Goal: Task Accomplishment & Management: Manage account settings

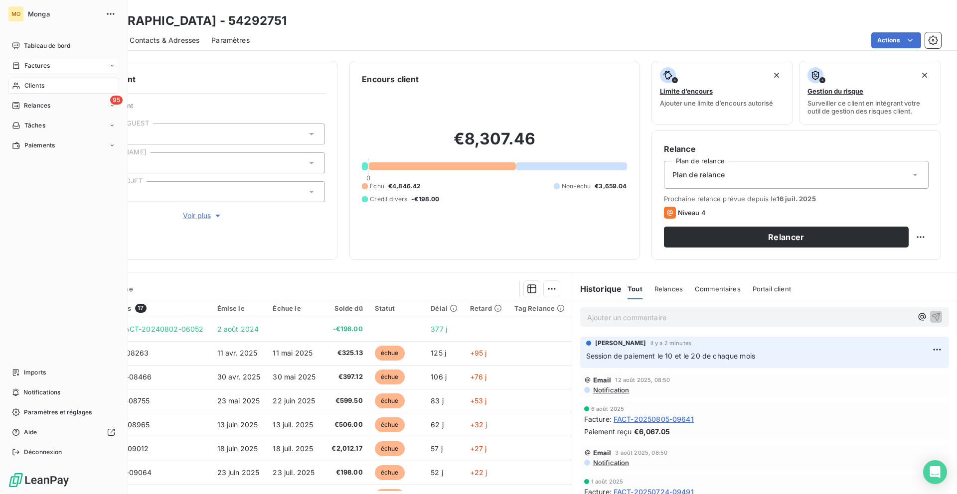
click at [28, 65] on span "Factures" at bounding box center [36, 65] width 25 height 9
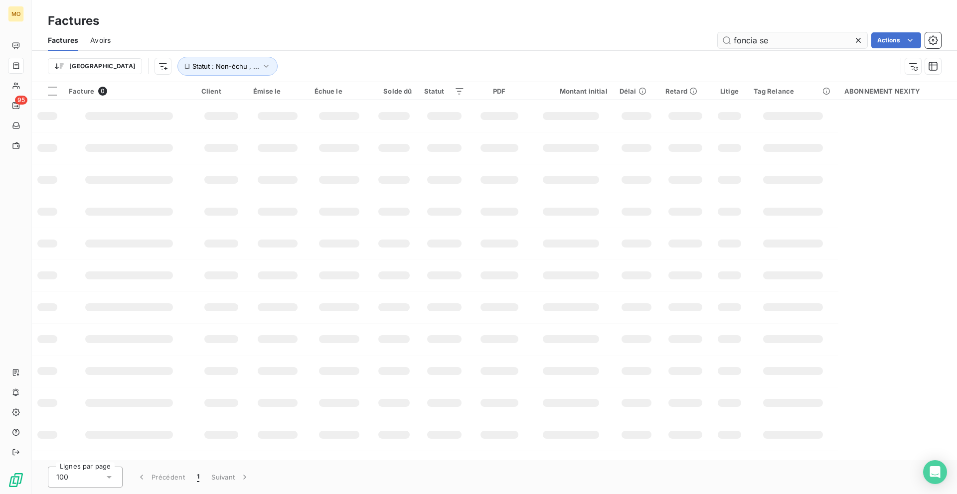
click at [760, 42] on input "foncia se" at bounding box center [791, 40] width 149 height 16
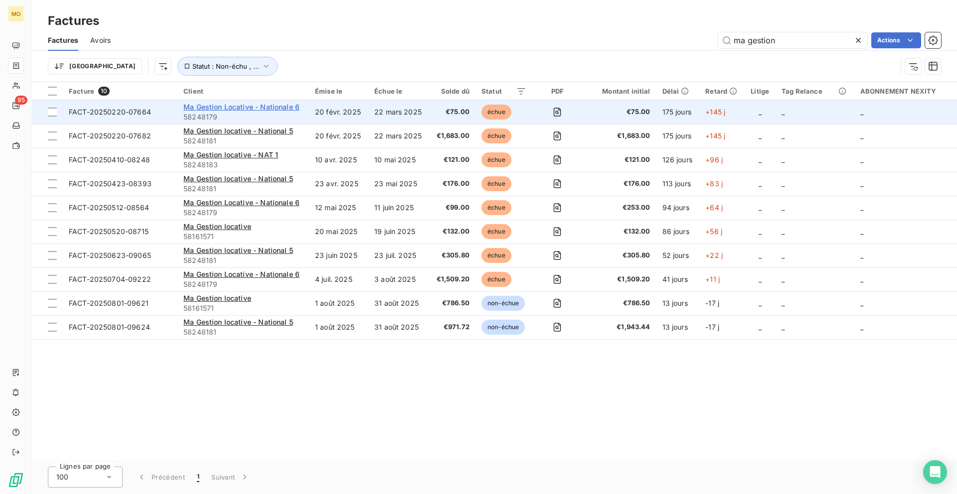
type input "ma gestion"
click at [281, 110] on span "Ma Gestion Locative - Nationale 6" at bounding box center [241, 107] width 116 height 8
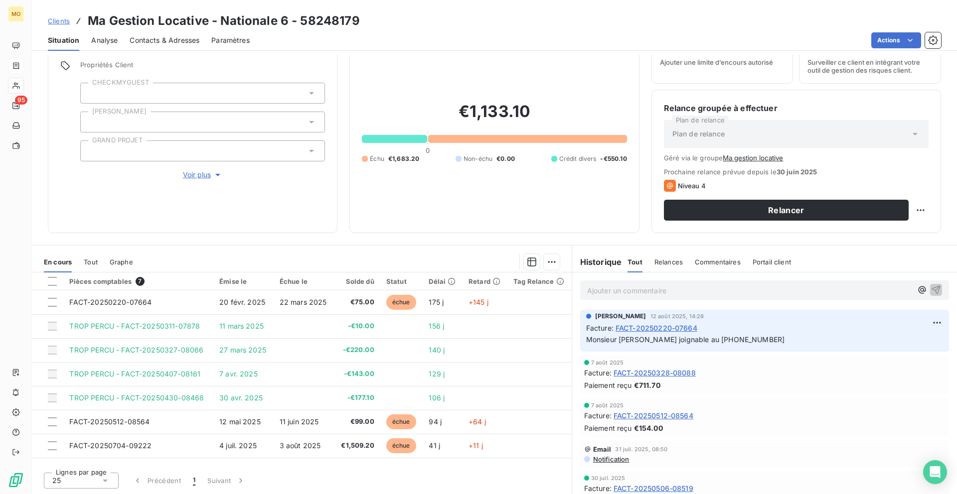
scroll to position [41, 0]
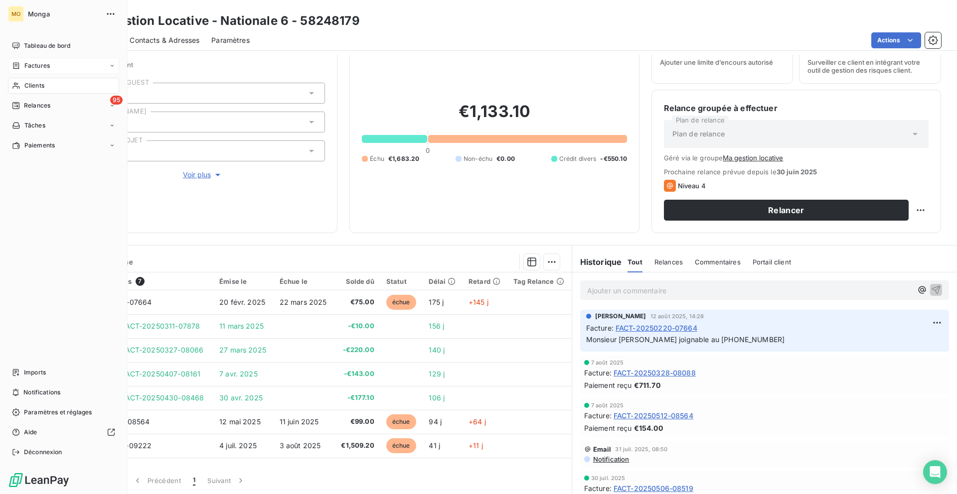
click at [28, 89] on span "Clients" at bounding box center [34, 85] width 20 height 9
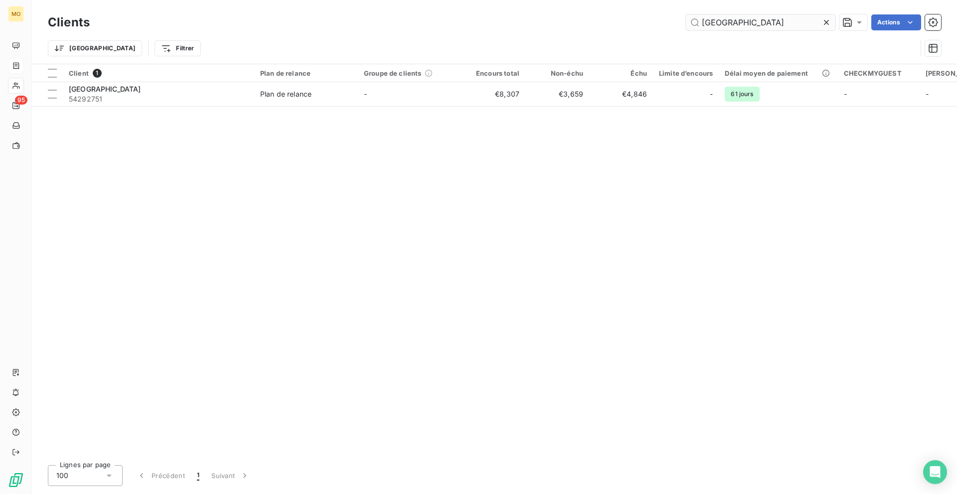
click at [709, 29] on input "[GEOGRAPHIC_DATA]" at bounding box center [760, 22] width 149 height 16
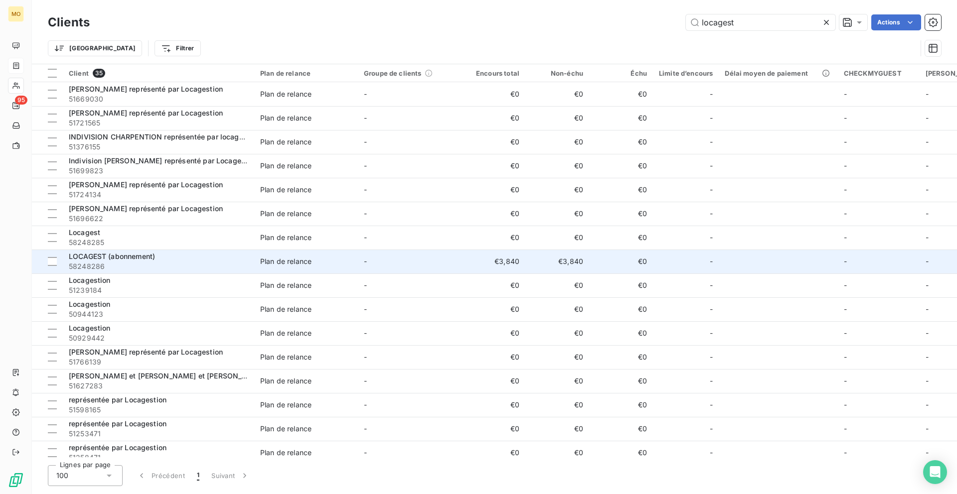
type input "locagest"
click at [81, 251] on td "LOCAGEST (abonnement) 58248286" at bounding box center [158, 262] width 191 height 24
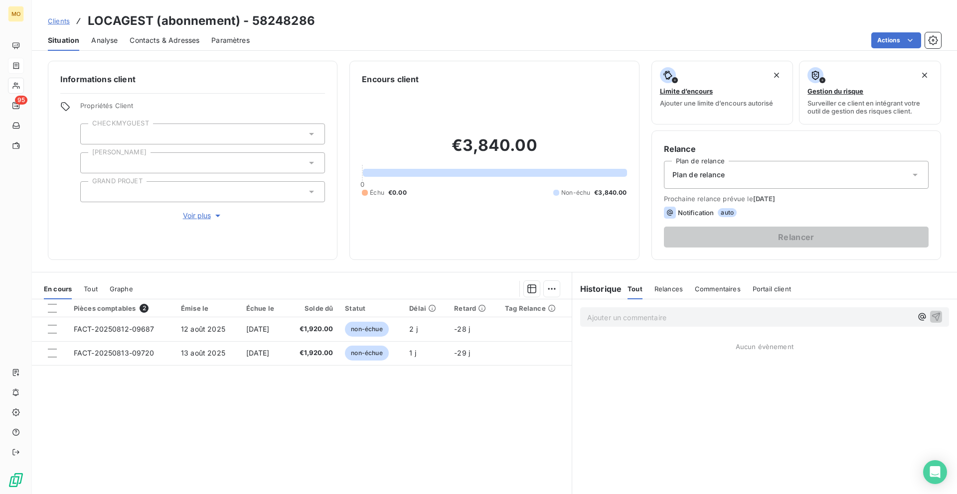
click at [170, 45] on div "Contacts & Adresses" at bounding box center [165, 40] width 70 height 21
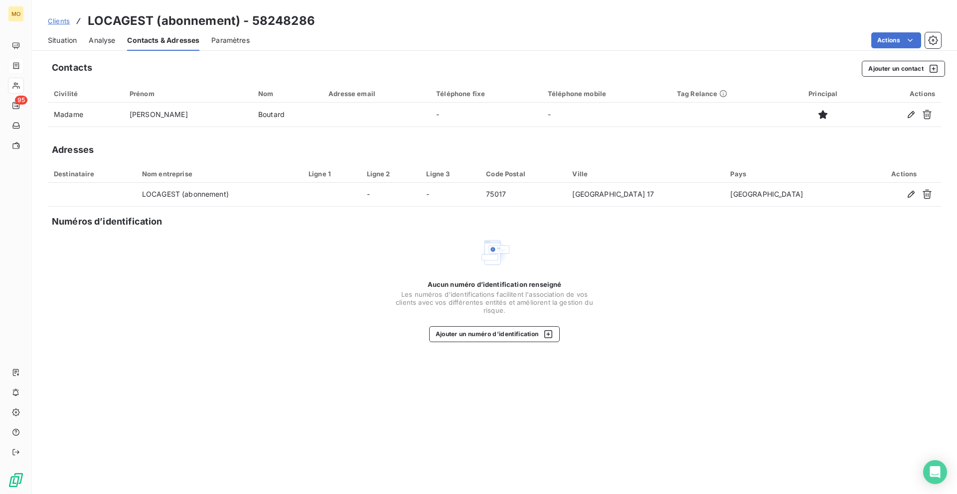
click at [62, 47] on div "Situation" at bounding box center [62, 40] width 29 height 21
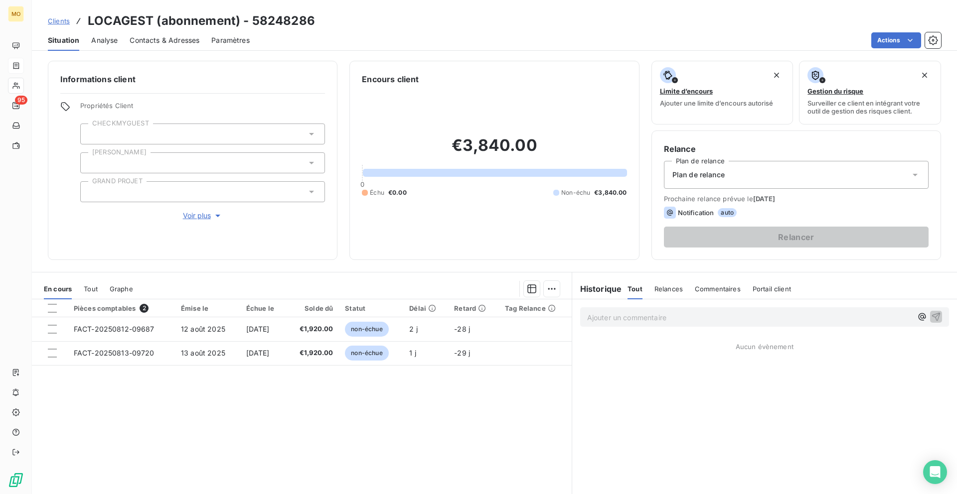
click at [179, 37] on span "Contacts & Adresses" at bounding box center [165, 40] width 70 height 10
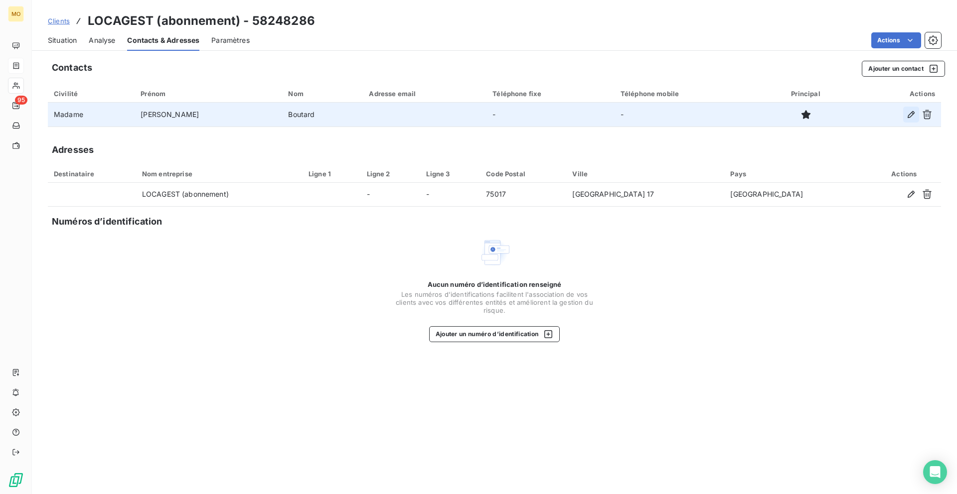
click at [907, 116] on icon "button" at bounding box center [911, 115] width 10 height 10
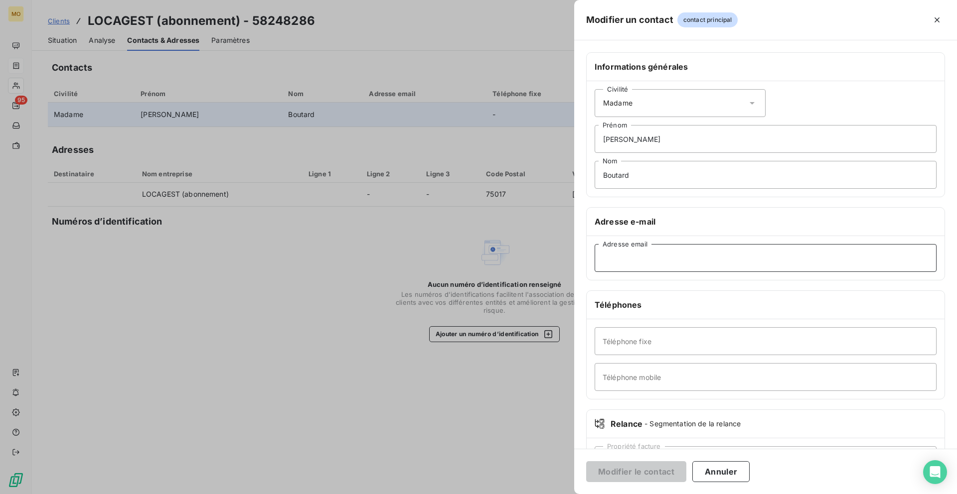
click at [707, 255] on input "Adresse email" at bounding box center [765, 258] width 342 height 28
paste input "[EMAIL_ADDRESS][DOMAIN_NAME]"
type input "[EMAIL_ADDRESS][DOMAIN_NAME]"
click at [632, 470] on button "Modifier le contact" at bounding box center [636, 471] width 100 height 21
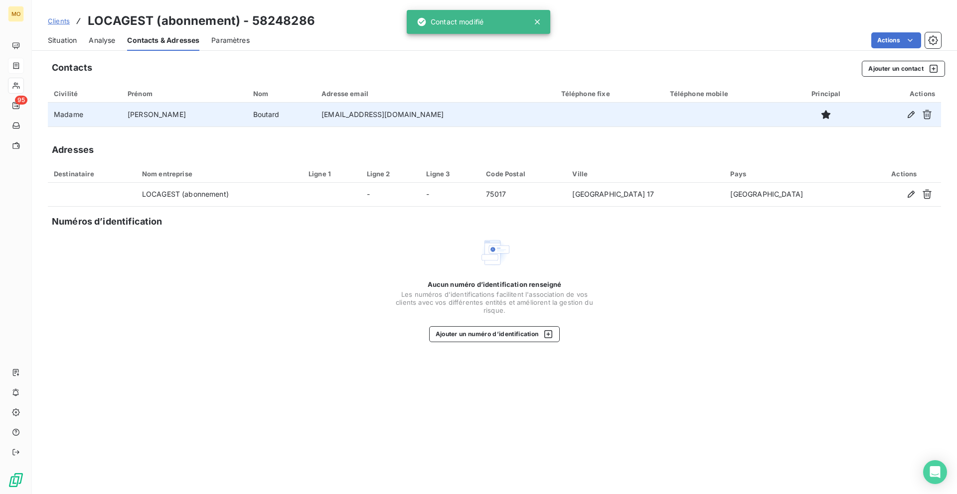
click at [65, 44] on span "Situation" at bounding box center [62, 40] width 29 height 10
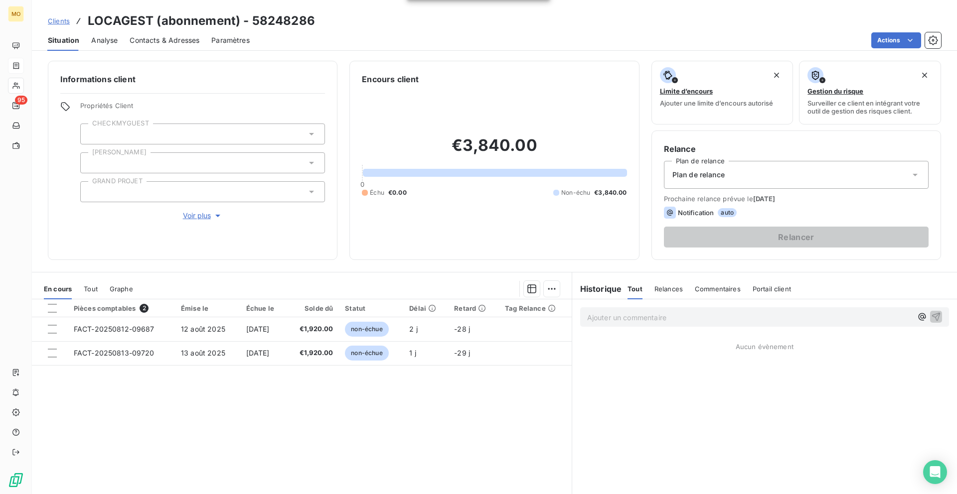
scroll to position [27, 0]
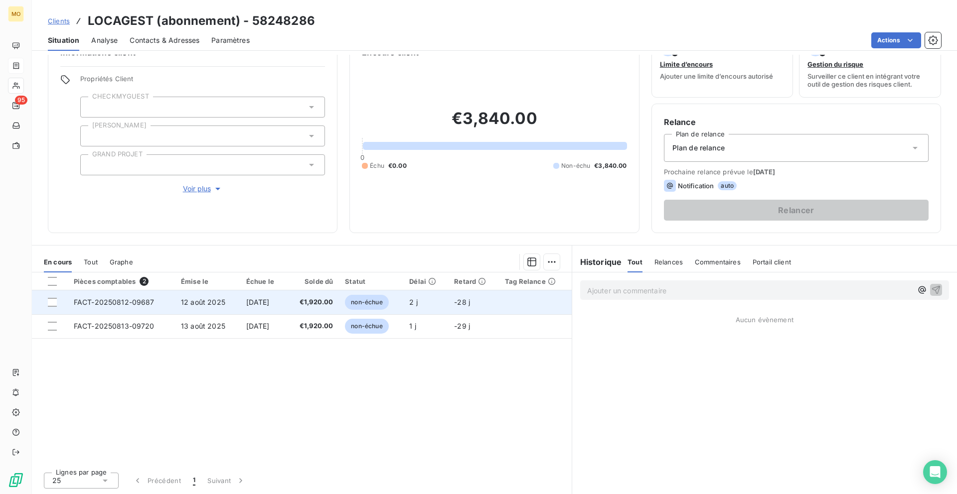
click at [168, 304] on td "FACT-20250812-09687" at bounding box center [121, 302] width 107 height 24
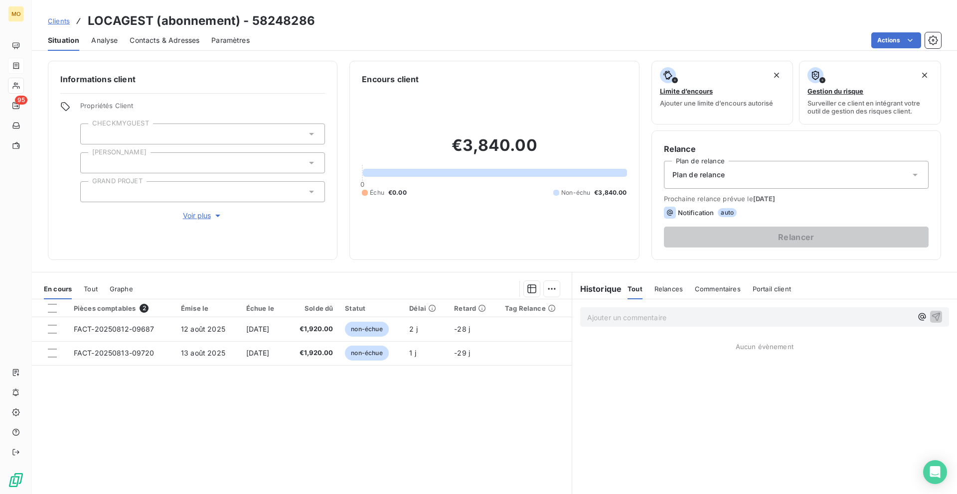
click at [191, 43] on span "Contacts & Adresses" at bounding box center [165, 40] width 70 height 10
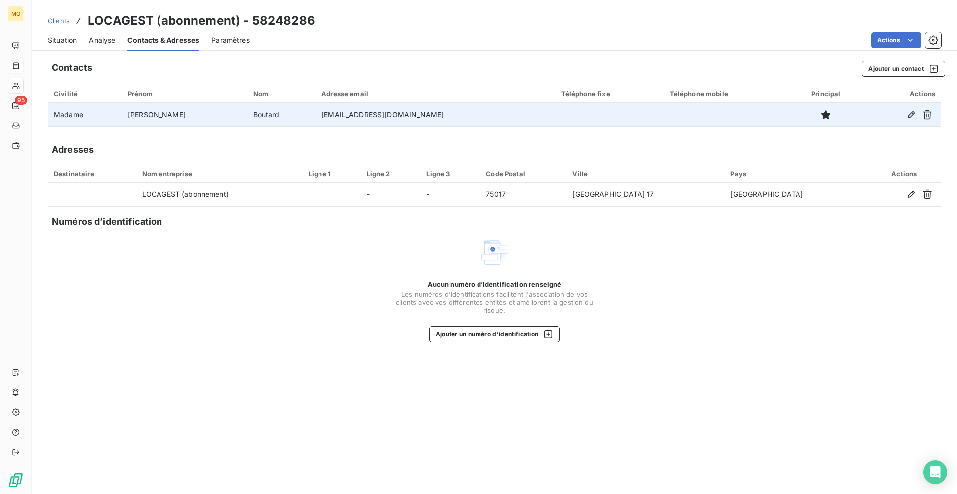
click at [315, 114] on td "[EMAIL_ADDRESS][DOMAIN_NAME]" at bounding box center [434, 115] width 239 height 24
copy td "[EMAIL_ADDRESS][DOMAIN_NAME]"
click at [907, 115] on icon "button" at bounding box center [911, 115] width 10 height 10
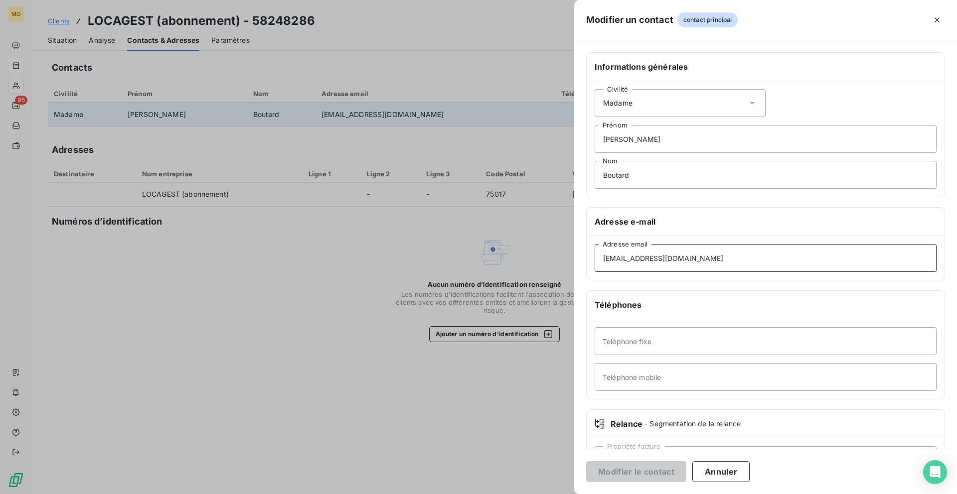
click at [603, 263] on input "[EMAIL_ADDRESS][DOMAIN_NAME]" at bounding box center [765, 258] width 342 height 28
click at [603, 260] on input "[EMAIL_ADDRESS][DOMAIN_NAME]" at bounding box center [765, 258] width 342 height 28
type input "[PERSON_NAME][EMAIL_ADDRESS][DOMAIN_NAME]"
click at [652, 473] on button "Modifier le contact" at bounding box center [636, 471] width 100 height 21
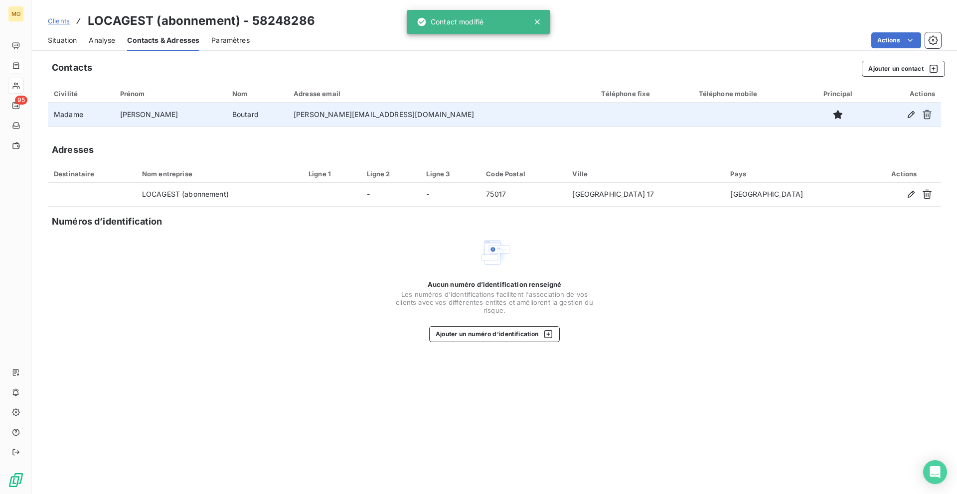
click at [61, 39] on span "Situation" at bounding box center [62, 40] width 29 height 10
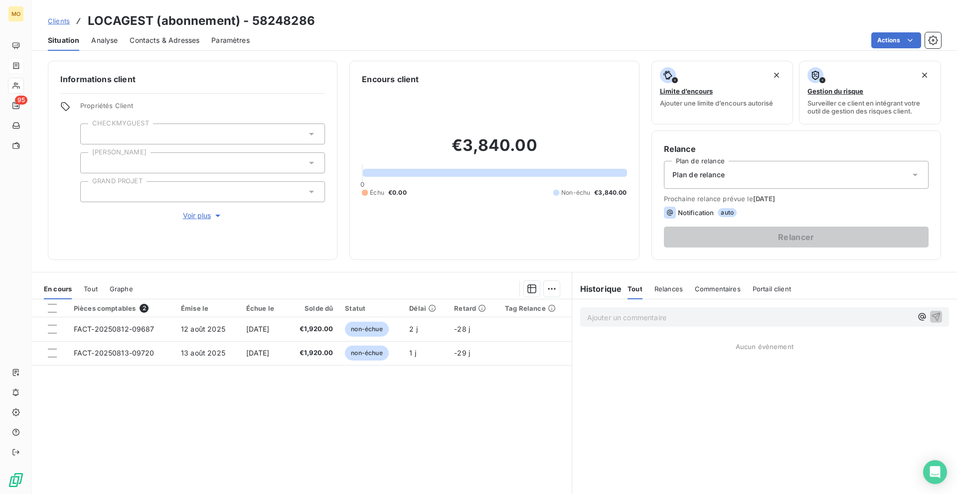
click at [176, 35] on span "Contacts & Adresses" at bounding box center [165, 40] width 70 height 10
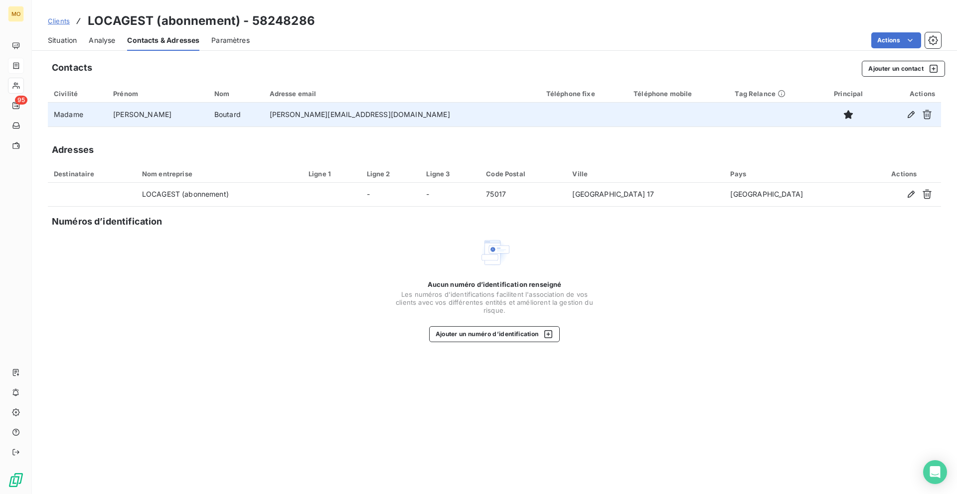
click at [296, 114] on td "[PERSON_NAME][EMAIL_ADDRESS][DOMAIN_NAME]" at bounding box center [402, 115] width 277 height 24
copy td "[PERSON_NAME][EMAIL_ADDRESS][DOMAIN_NAME]"
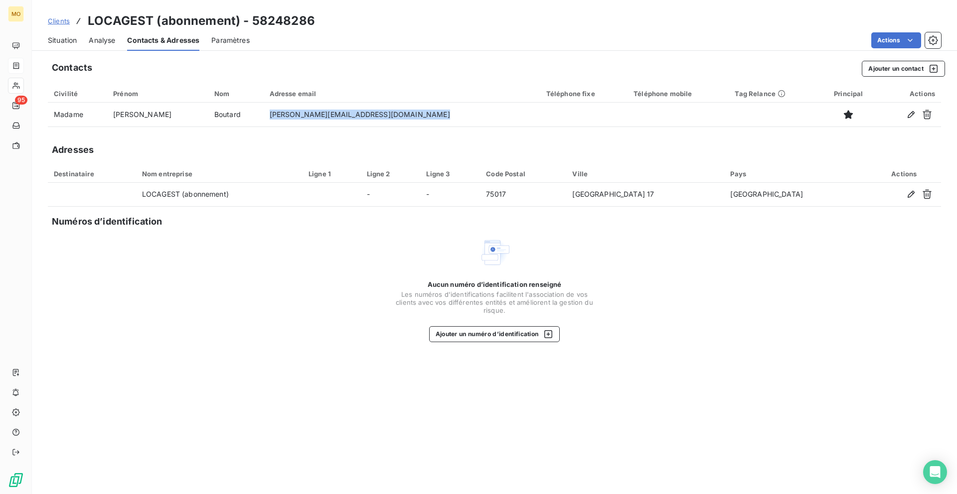
click at [72, 42] on span "Situation" at bounding box center [62, 40] width 29 height 10
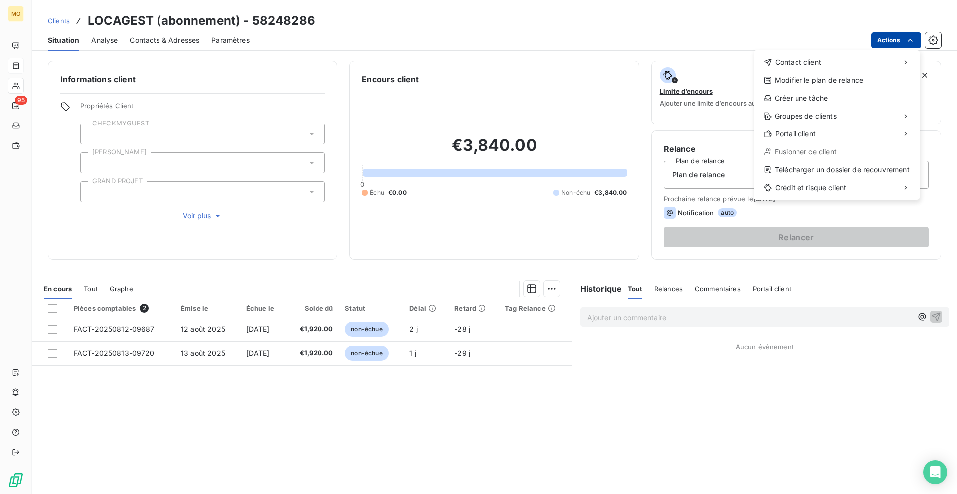
click at [881, 43] on html "MO 95 Clients LOCAGEST (abonnement) - 58248286 Situation Analyse Contacts & Adr…" at bounding box center [478, 247] width 957 height 494
click at [790, 166] on div "Télécharger un dossier de recouvrement" at bounding box center [836, 170] width 158 height 16
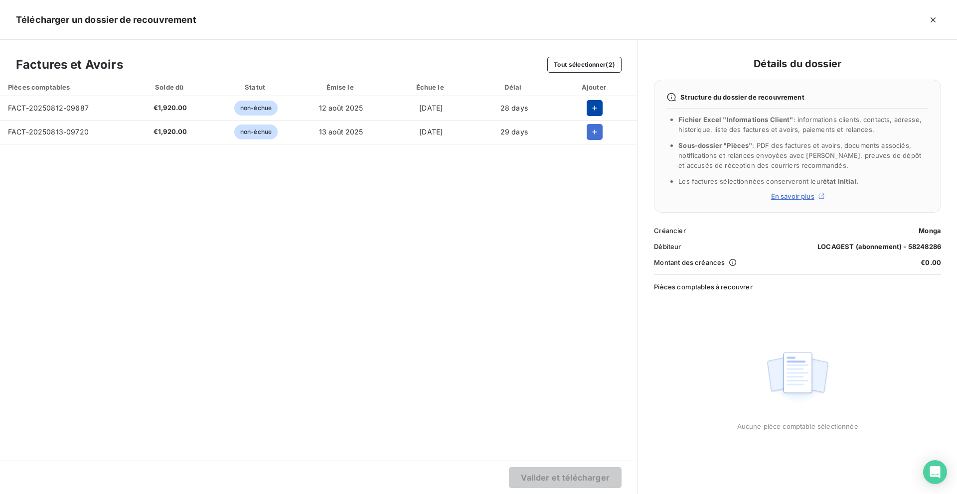
click at [592, 107] on icon "button" at bounding box center [594, 108] width 10 height 10
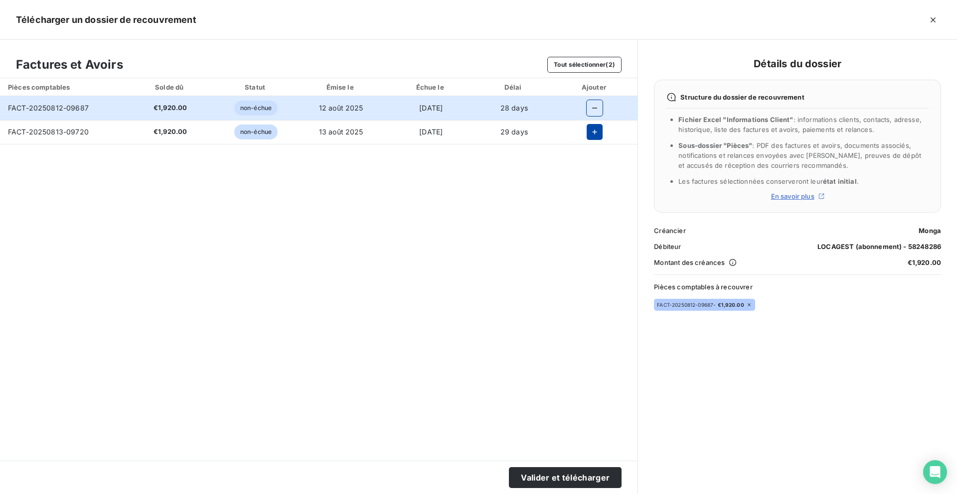
click at [592, 135] on icon "button" at bounding box center [594, 132] width 10 height 10
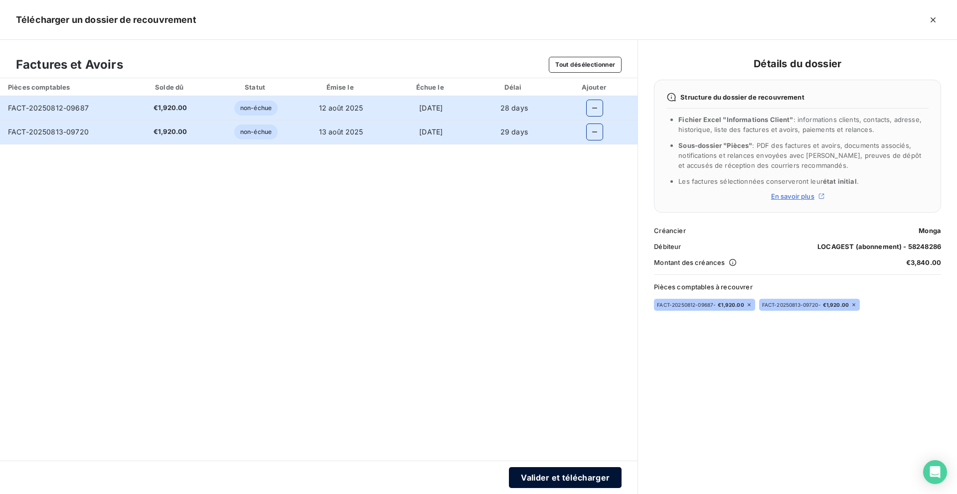
click at [545, 473] on button "Valider et télécharger" at bounding box center [565, 477] width 113 height 21
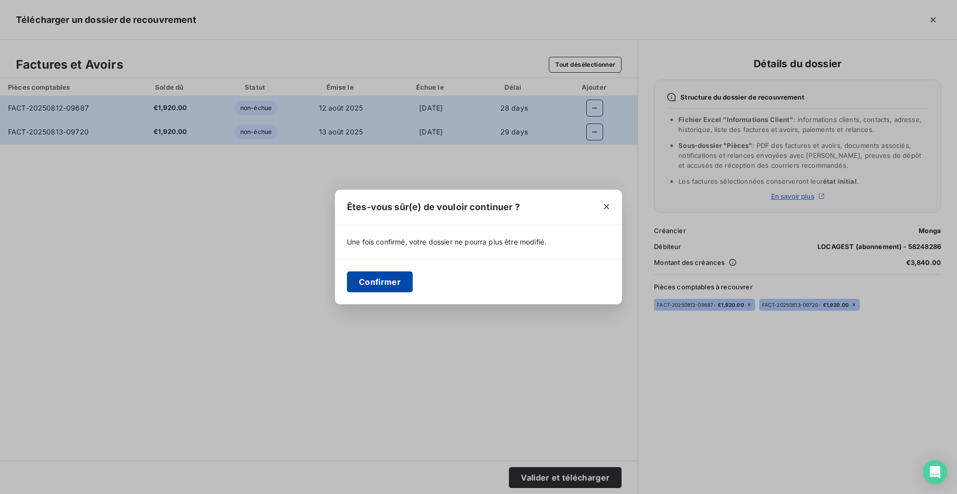
click at [365, 278] on button "Confirmer" at bounding box center [380, 282] width 66 height 21
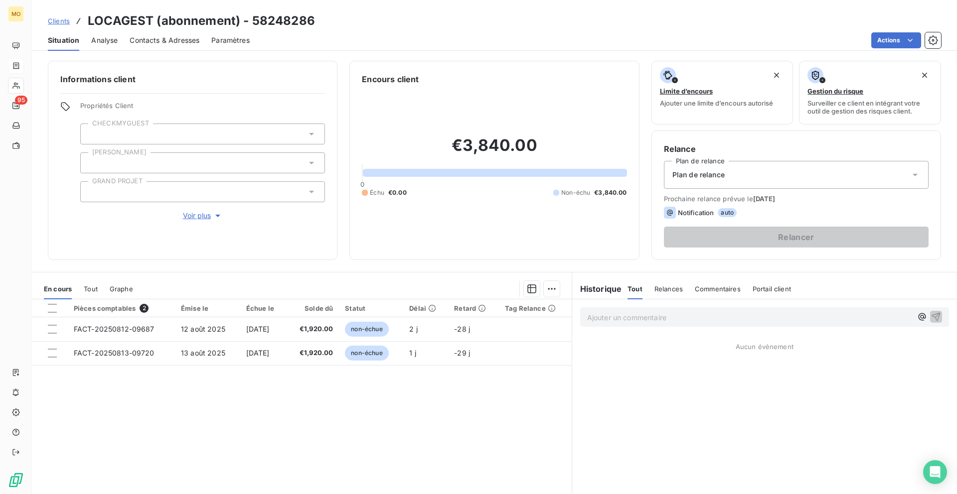
click at [175, 35] on span "Contacts & Adresses" at bounding box center [165, 40] width 70 height 10
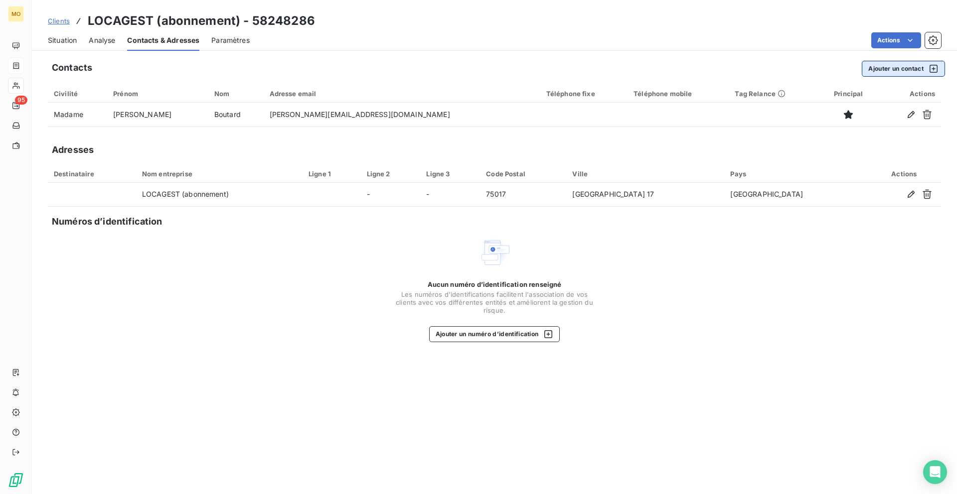
click at [887, 70] on button "Ajouter un contact" at bounding box center [902, 69] width 83 height 16
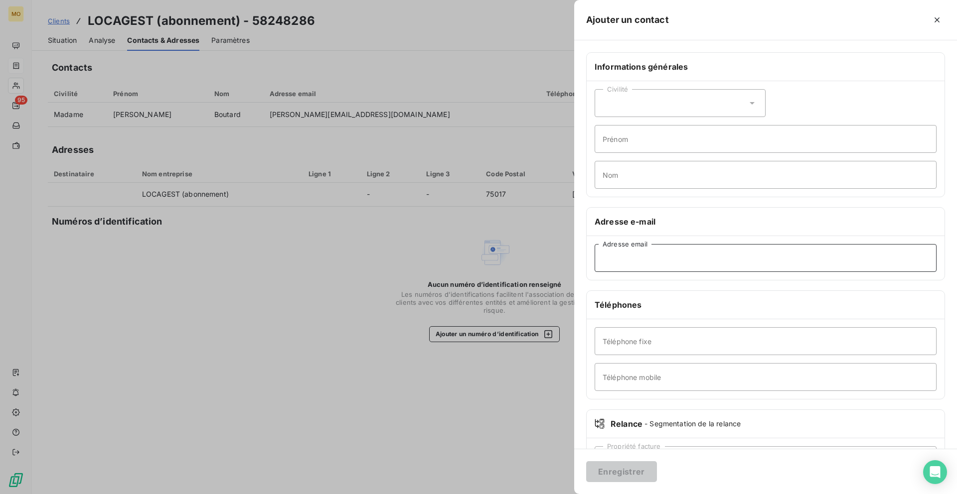
click at [621, 262] on input "Adresse email" at bounding box center [765, 258] width 342 height 28
paste input "[EMAIL_ADDRESS][DOMAIN_NAME]"
type input "[EMAIL_ADDRESS][DOMAIN_NAME]"
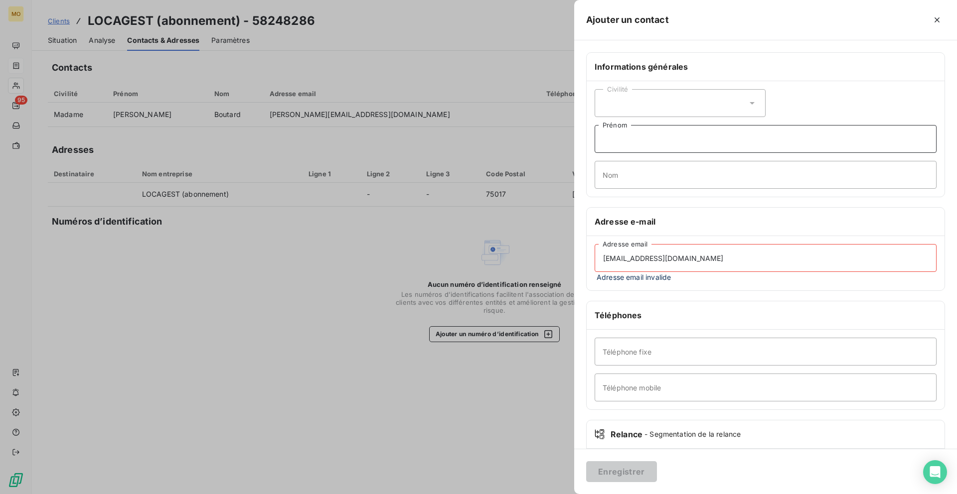
click at [633, 142] on input "Prénom" at bounding box center [765, 139] width 342 height 28
type input "Service"
click at [617, 170] on input "Nom" at bounding box center [765, 175] width 342 height 28
type input "comptabilite"
click at [706, 257] on input "[EMAIL_ADDRESS][DOMAIN_NAME]" at bounding box center [765, 258] width 342 height 28
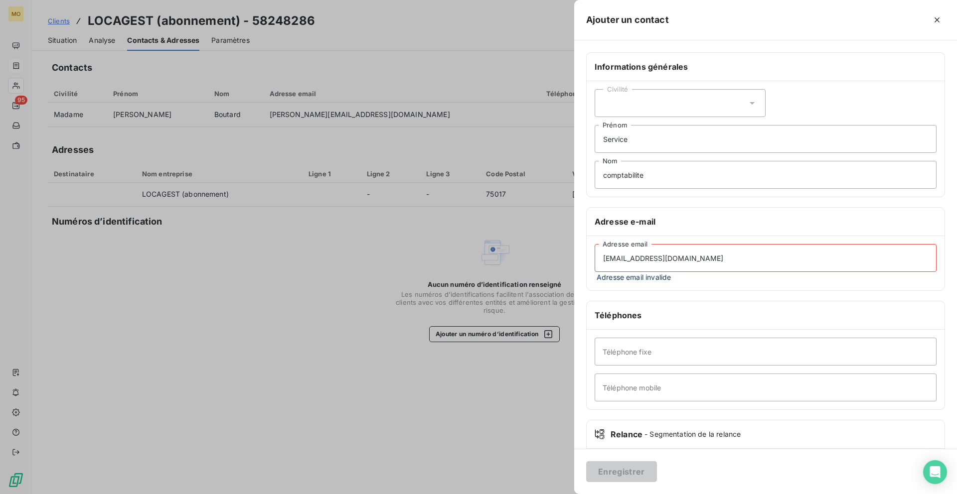
click at [603, 261] on input "[EMAIL_ADDRESS][DOMAIN_NAME]" at bounding box center [765, 258] width 342 height 28
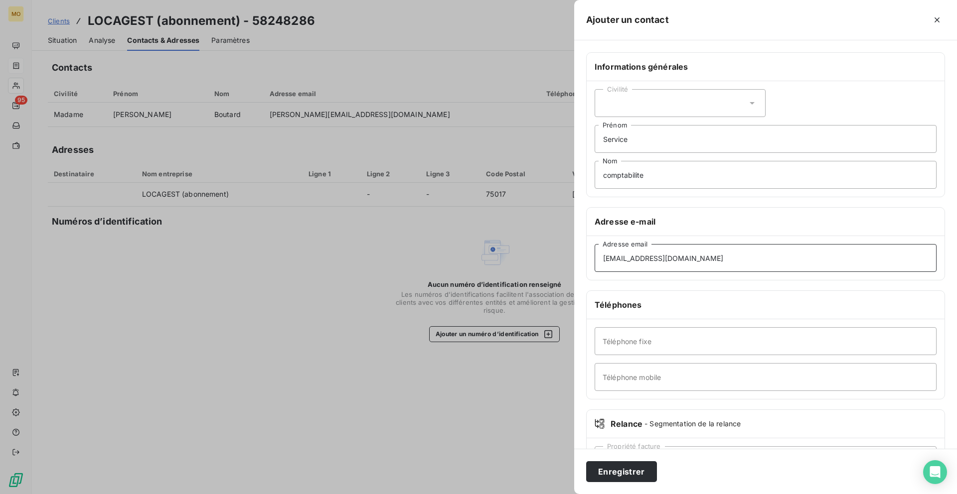
type input "[EMAIL_ADDRESS][DOMAIN_NAME]"
click at [600, 482] on div "Enregistrer" at bounding box center [765, 471] width 383 height 45
click at [602, 478] on button "Enregistrer" at bounding box center [621, 471] width 71 height 21
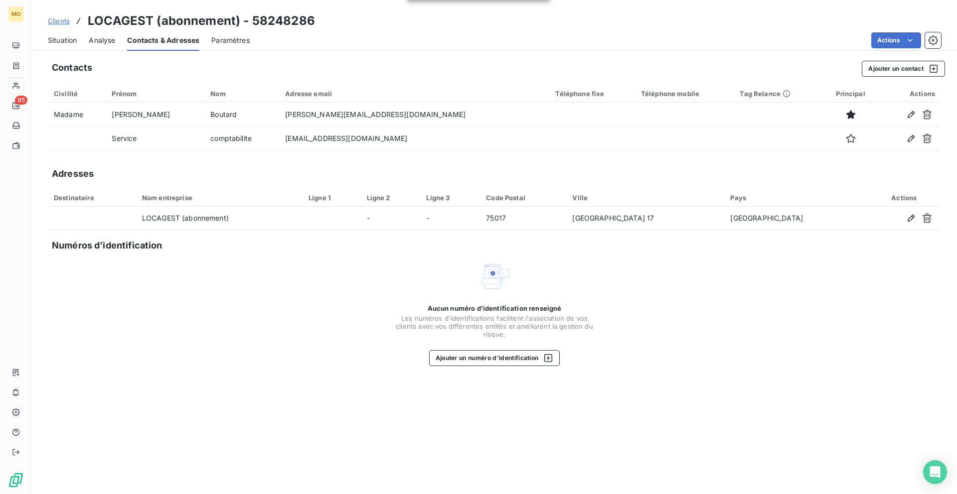
click at [62, 44] on span "Situation" at bounding box center [62, 40] width 29 height 10
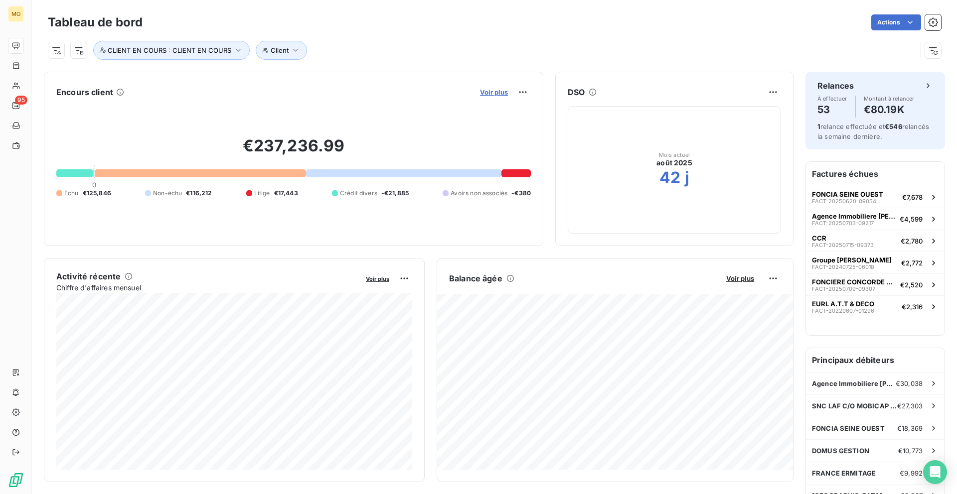
click at [487, 91] on span "Voir plus" at bounding box center [494, 92] width 28 height 8
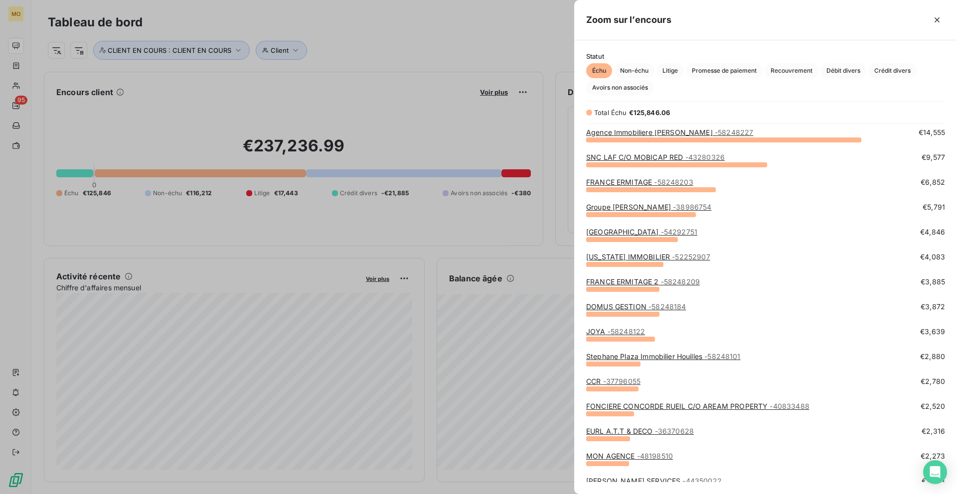
scroll to position [28, 0]
click at [612, 352] on link "Stephane Plaza Immobilier Houilles - 58248101" at bounding box center [663, 355] width 154 height 8
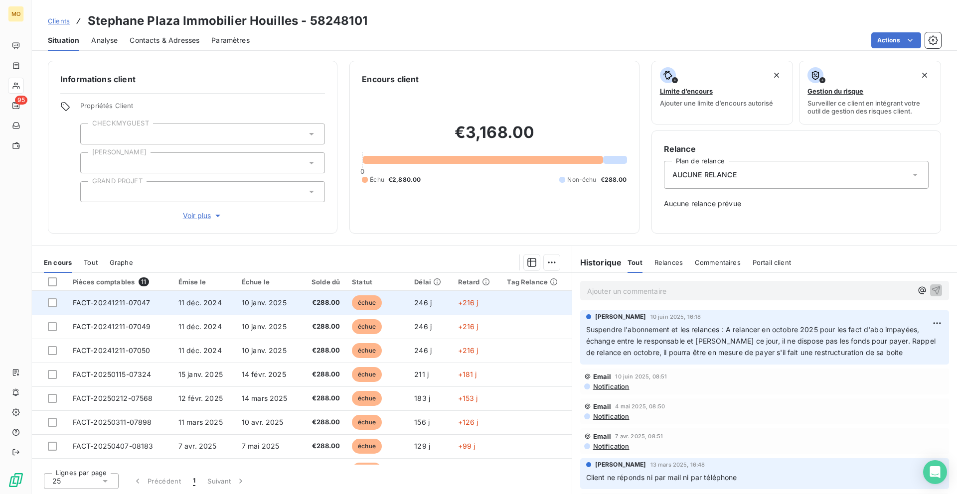
click at [501, 302] on td at bounding box center [536, 303] width 70 height 24
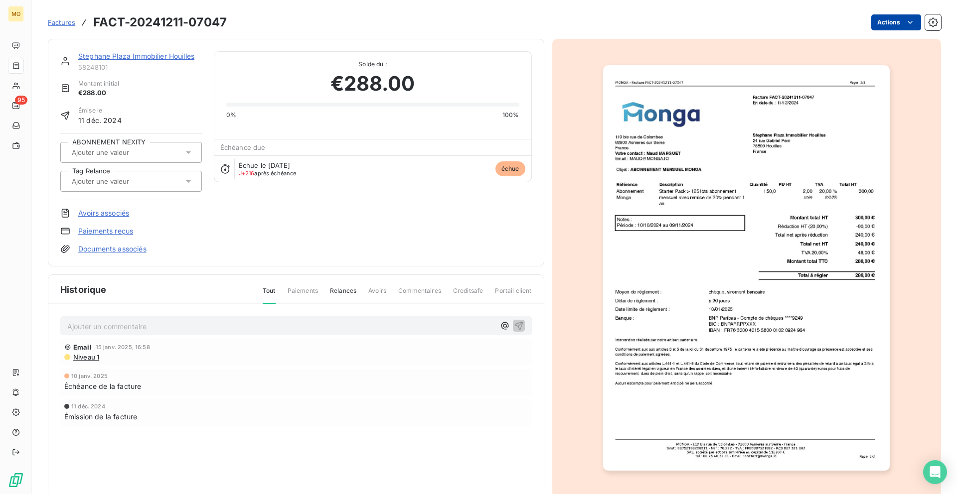
click at [897, 21] on html "MO 95 Factures FACT-20241211-07047 Actions Stephane Plaza Immobilier Houilles 5…" at bounding box center [478, 247] width 957 height 494
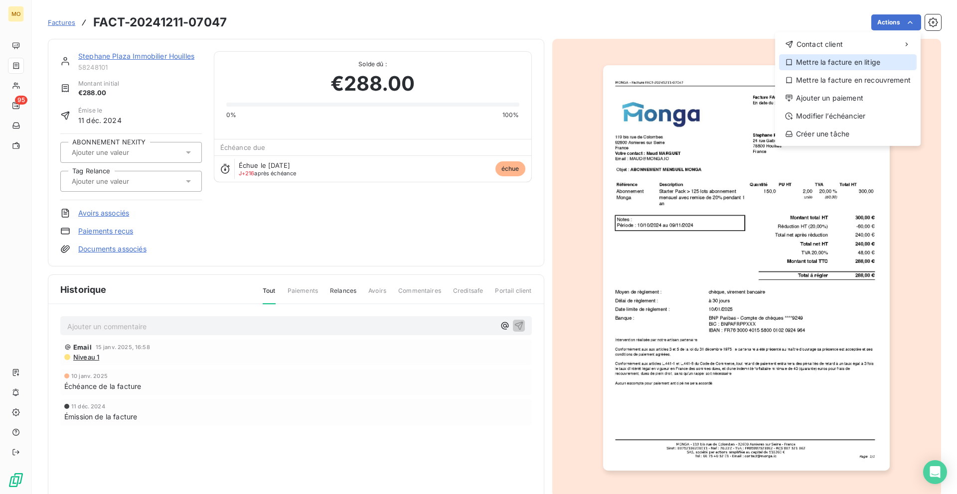
click at [830, 59] on div "Mettre la facture en litige" at bounding box center [848, 62] width 138 height 16
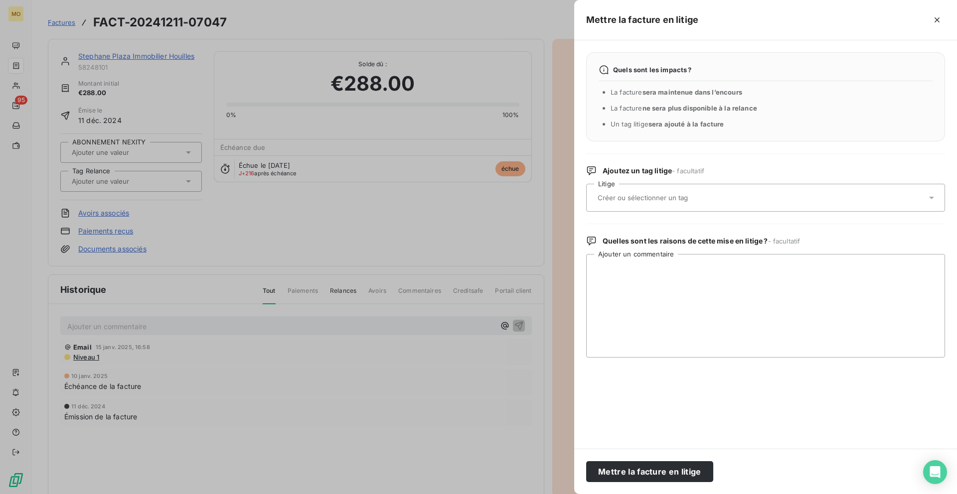
click at [695, 212] on div "Quels sont les impacts ? La facture sera maintenue dans l’encours La facture ne…" at bounding box center [765, 244] width 383 height 409
click at [703, 191] on div at bounding box center [760, 197] width 332 height 21
click at [679, 258] on textarea "Ajouter un commentaire" at bounding box center [765, 306] width 359 height 104
click at [674, 271] on textarea "Ajouter un commentaire" at bounding box center [765, 306] width 359 height 104
click at [574, 255] on div "Quels sont les impacts ? La facture sera maintenue dans l’encours La facture ne…" at bounding box center [765, 244] width 383 height 409
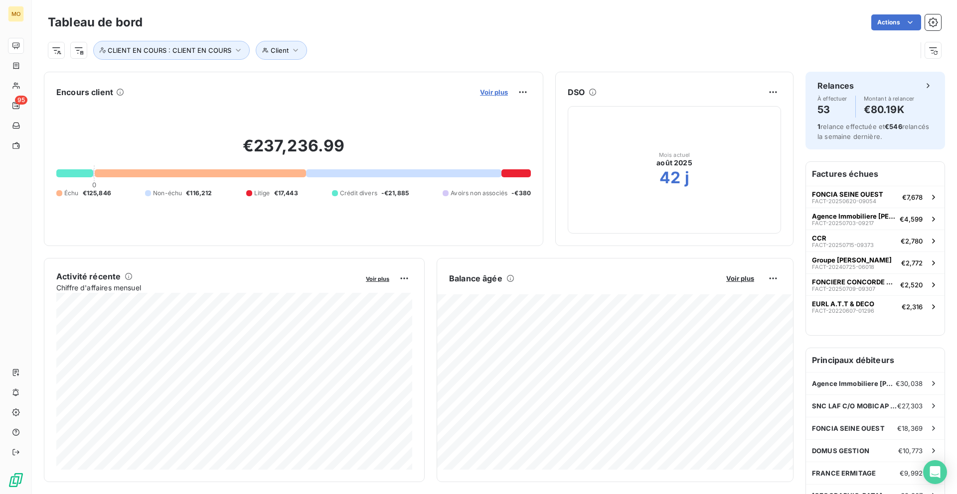
click at [497, 92] on span "Voir plus" at bounding box center [494, 92] width 28 height 8
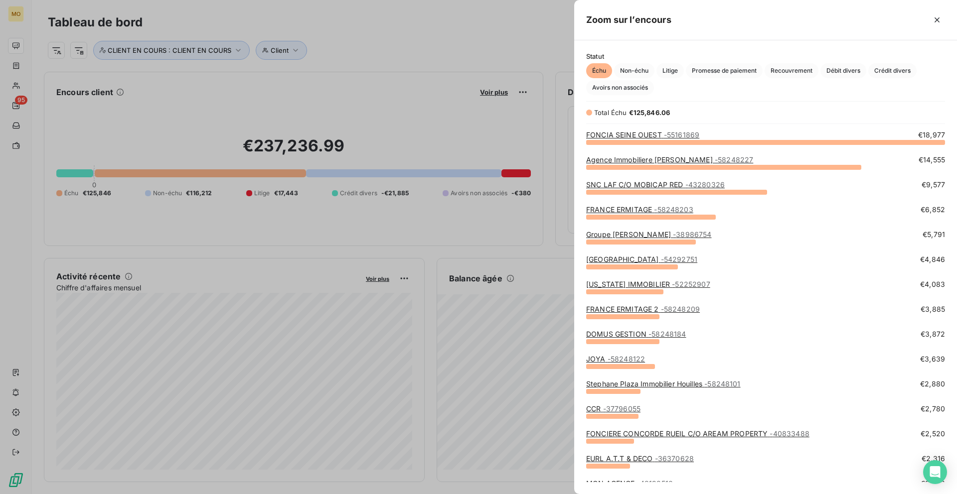
scroll to position [34, 0]
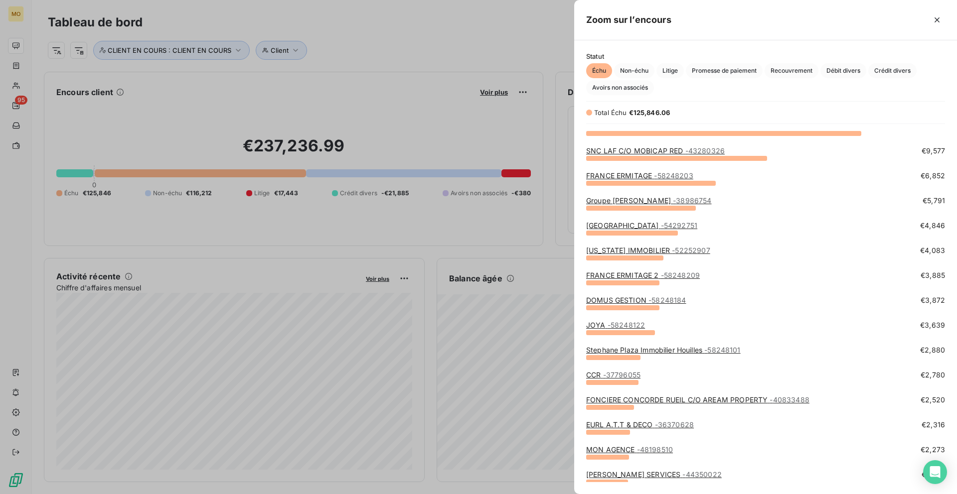
click at [615, 403] on link "FONCIERE CONCORDE RUEIL C/O AREAM PROPERTY - 40833488" at bounding box center [697, 400] width 223 height 8
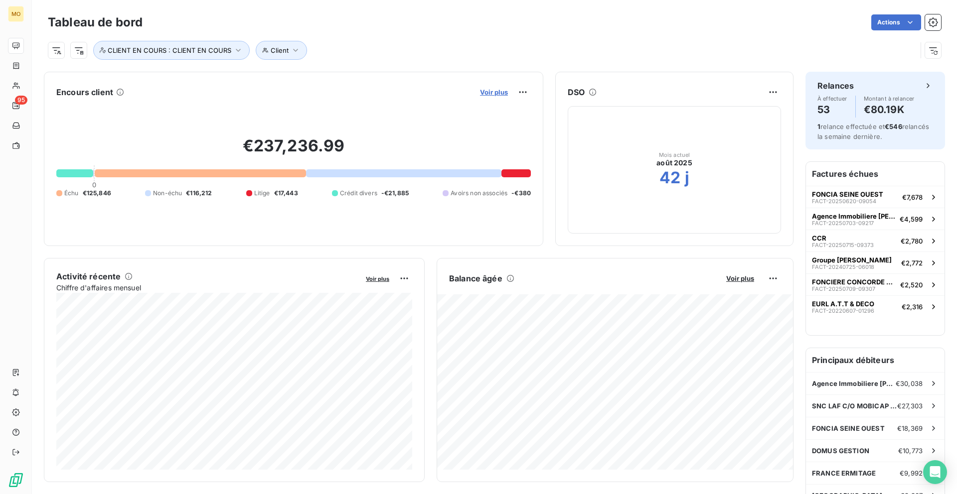
click at [490, 90] on span "Voir plus" at bounding box center [494, 92] width 28 height 8
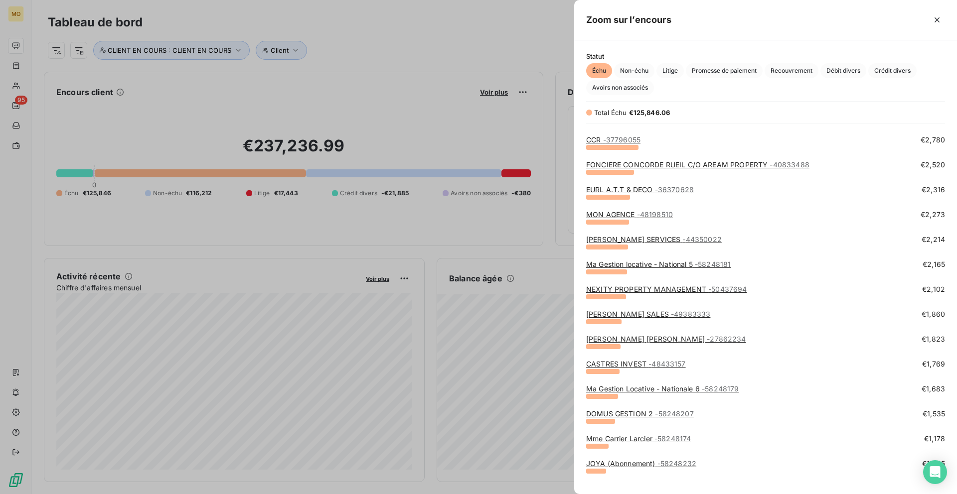
scroll to position [313, 0]
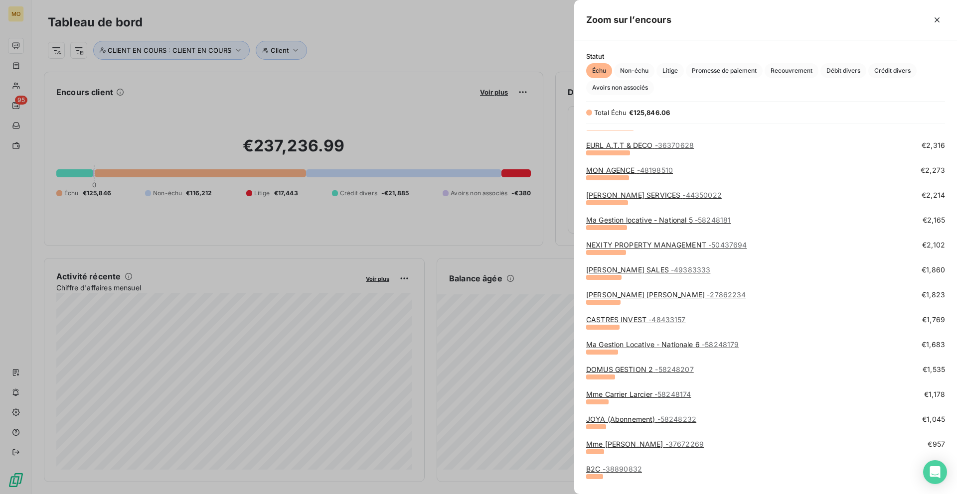
click at [602, 395] on link "Mme Carrier Larcier - 58248174" at bounding box center [638, 394] width 105 height 8
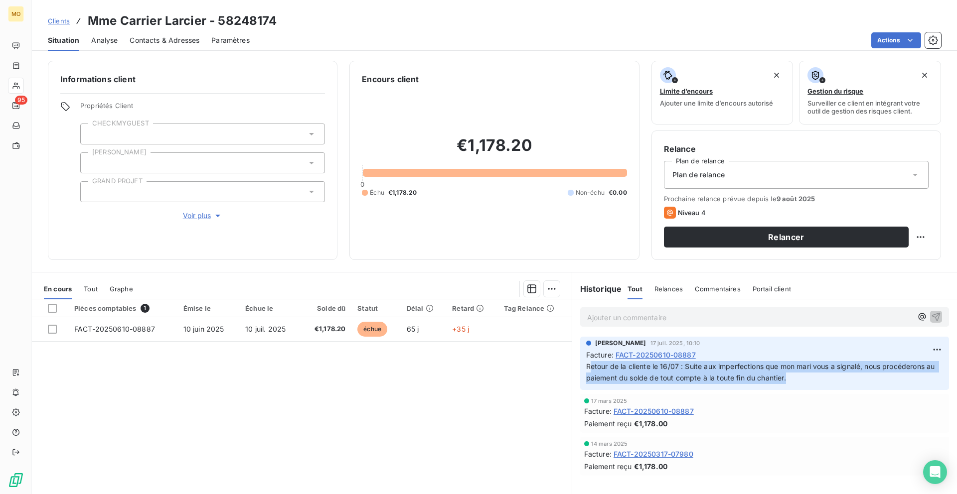
drag, startPoint x: 589, startPoint y: 366, endPoint x: 588, endPoint y: 387, distance: 21.5
click at [588, 388] on div "[PERSON_NAME] 17 juil. 2025, 10:10 Facture : FACT-20250610-08887 Retour de la c…" at bounding box center [764, 363] width 369 height 53
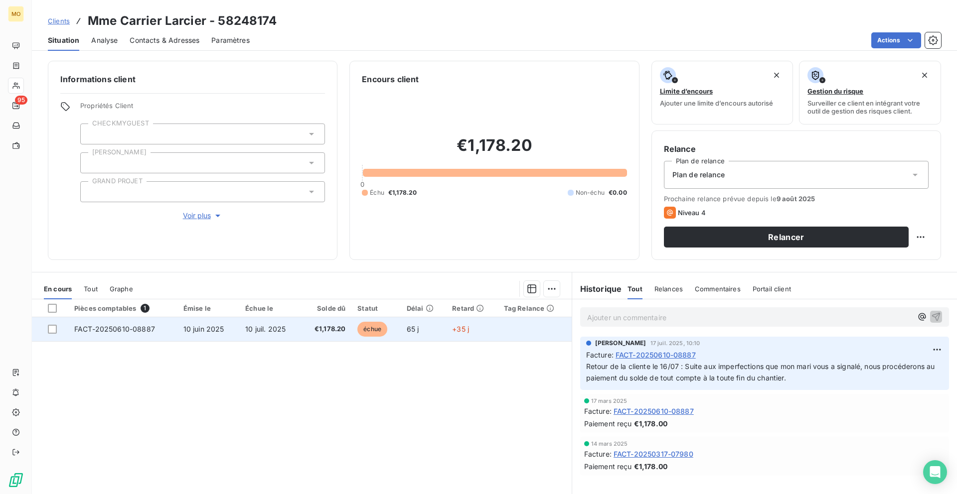
click at [466, 340] on td "+35 j" at bounding box center [471, 329] width 51 height 24
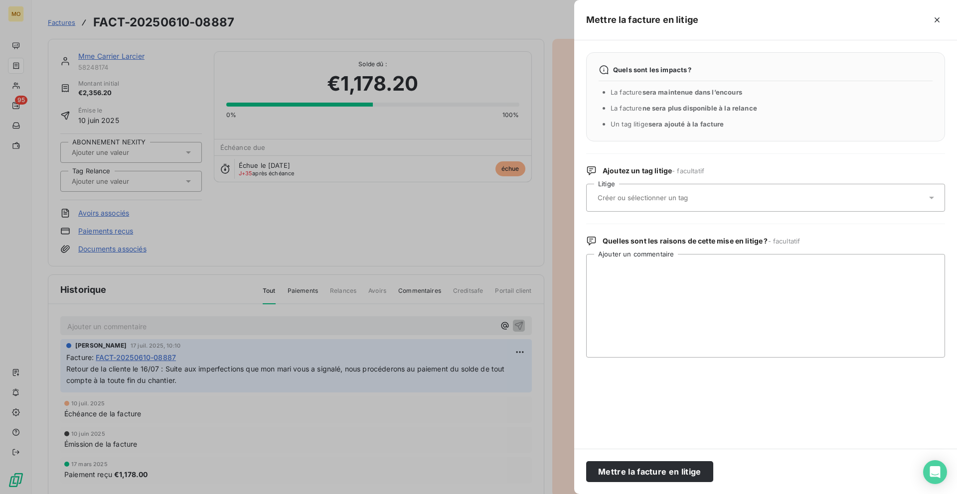
click at [439, 228] on div at bounding box center [478, 247] width 957 height 494
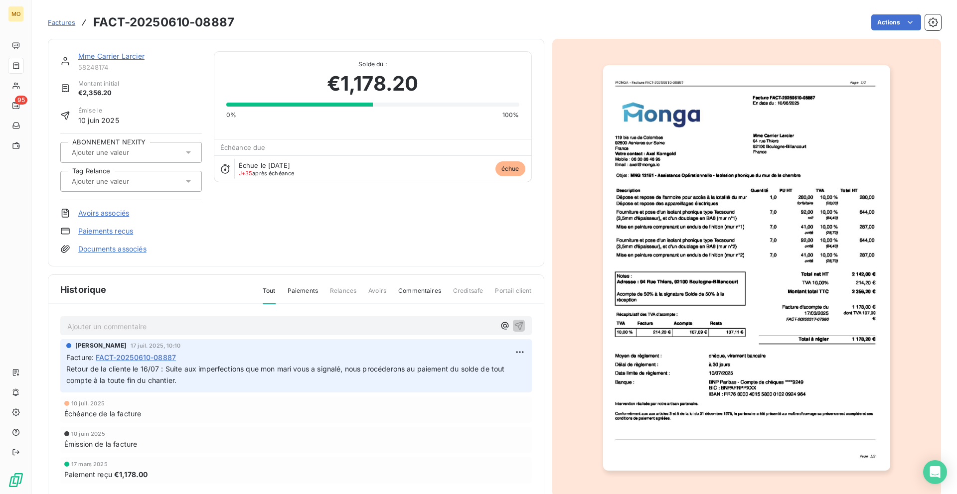
click at [156, 357] on span "FACT-20250610-08887" at bounding box center [136, 357] width 80 height 10
click at [647, 162] on img "button" at bounding box center [746, 268] width 287 height 406
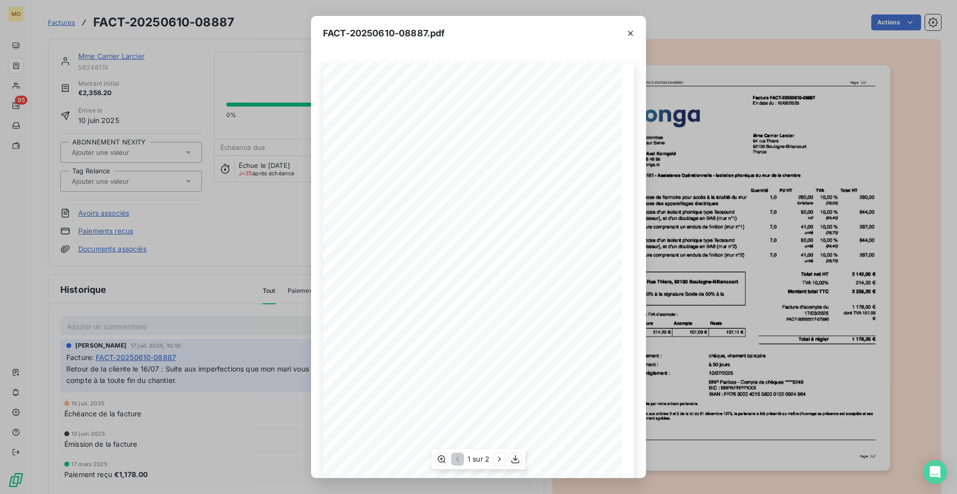
click at [369, 176] on span "MNG 12151 - Assistance Opérationnelle - Isolation phonique du mur de la chambre" at bounding box center [445, 176] width 177 height 4
